Goal: Navigation & Orientation: Understand site structure

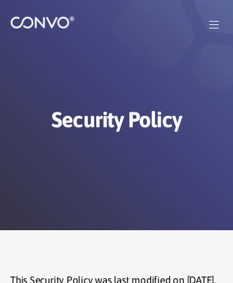
scroll to position [4799, 0]
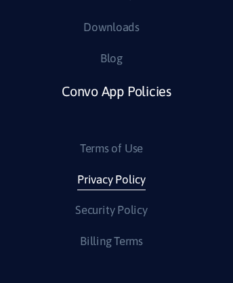
click at [110, 191] on link "Privacy Policy" at bounding box center [111, 180] width 68 height 22
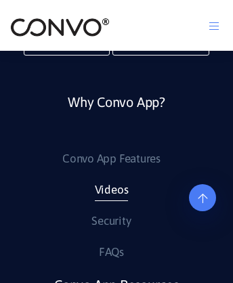
click at [110, 201] on link "Videos" at bounding box center [112, 190] width 34 height 22
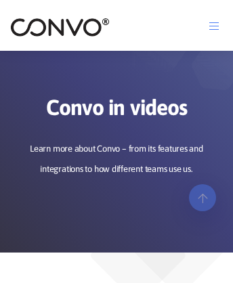
scroll to position [1593, 0]
